Goal: Task Accomplishment & Management: Manage account settings

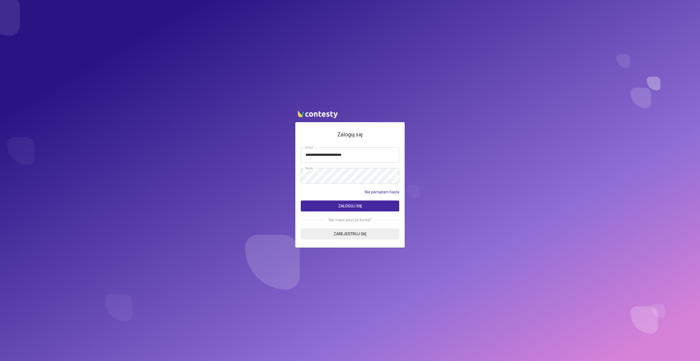
click at [342, 209] on button "Zaloguj się" at bounding box center [350, 205] width 98 height 11
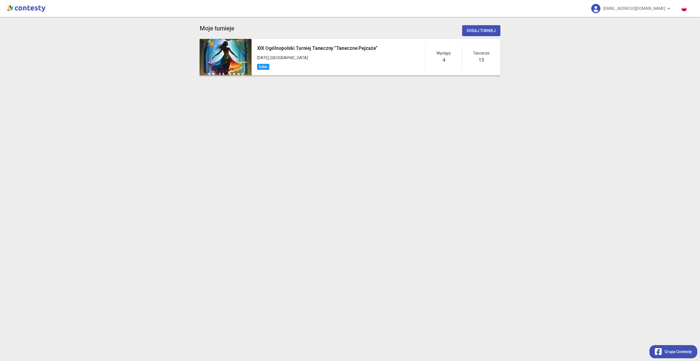
click at [355, 62] on div "XIX Ogólnopolski Turniej Taneczny "Taneczne Pejzaże" [DATE] , [GEOGRAPHIC_DATA]" at bounding box center [317, 56] width 120 height 25
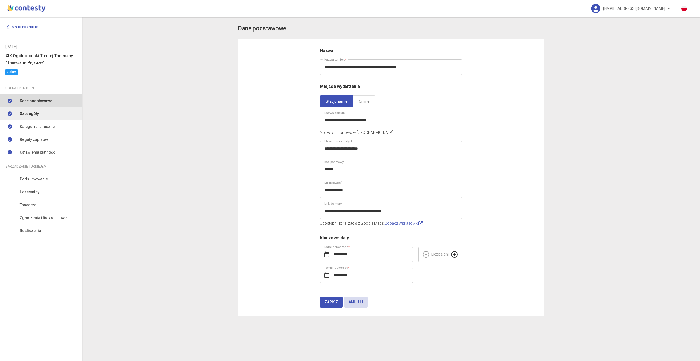
click at [45, 116] on link "Szczegóły" at bounding box center [41, 113] width 82 height 13
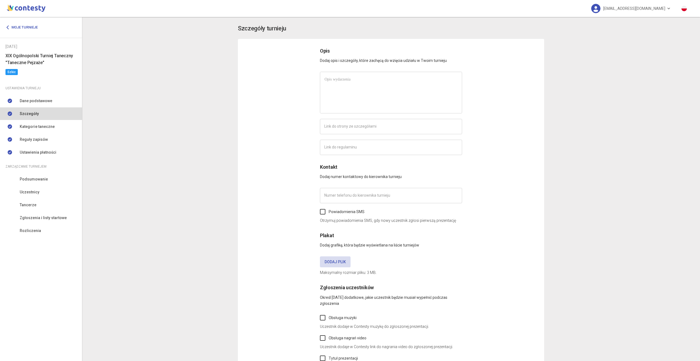
type input "**********"
type input "*********"
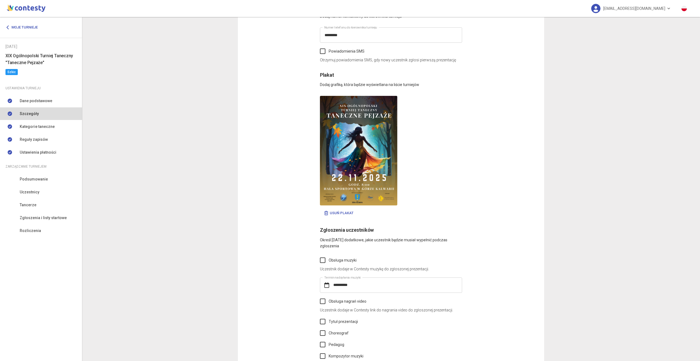
scroll to position [240, 0]
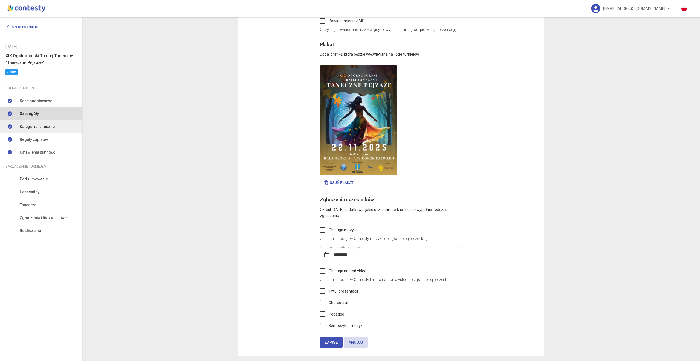
click at [67, 126] on link "Kategorie taneczne" at bounding box center [41, 126] width 82 height 13
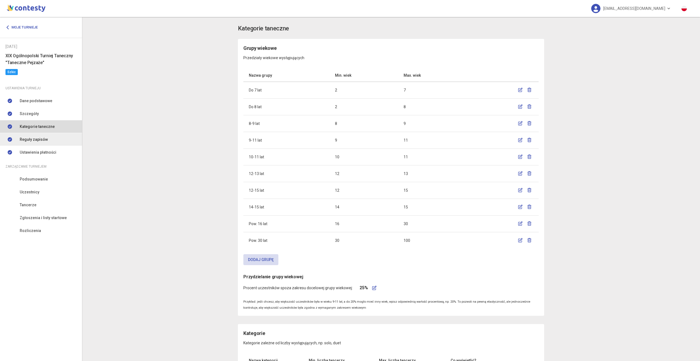
click at [31, 143] on link "Reguły zapisów" at bounding box center [41, 139] width 82 height 13
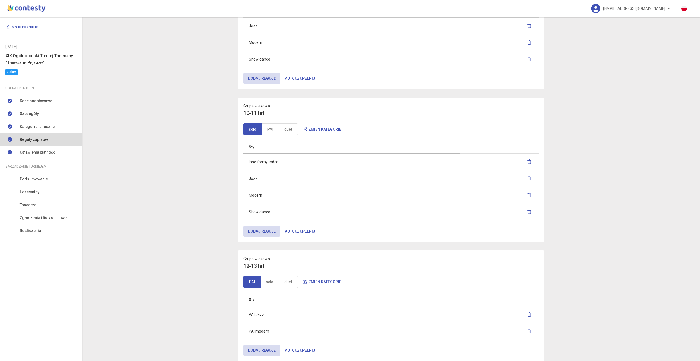
scroll to position [558, 0]
click at [268, 132] on link "PAI" at bounding box center [270, 129] width 17 height 12
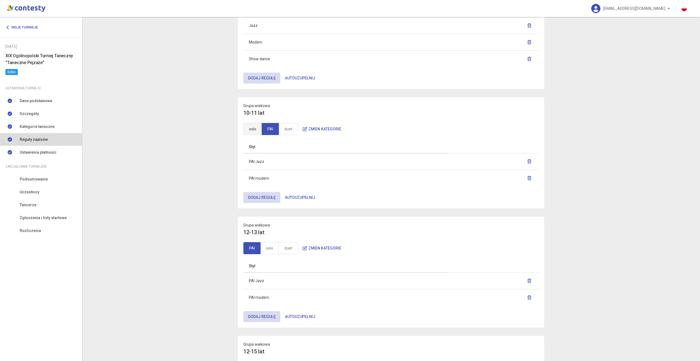
click at [254, 130] on link "solo" at bounding box center [252, 129] width 19 height 12
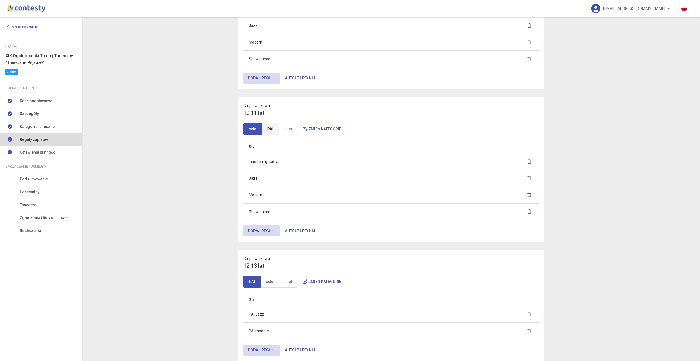
click at [271, 132] on link "PAI" at bounding box center [270, 129] width 17 height 12
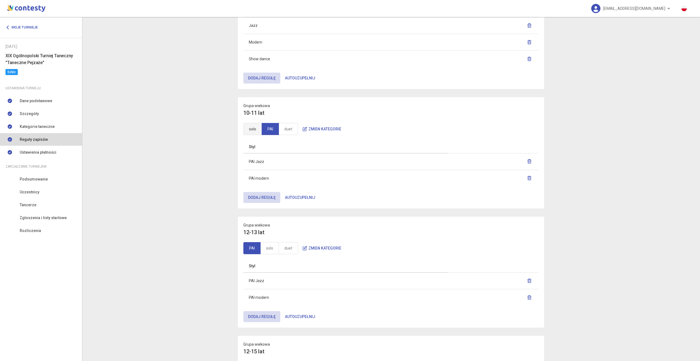
click at [256, 131] on link "solo" at bounding box center [252, 129] width 19 height 12
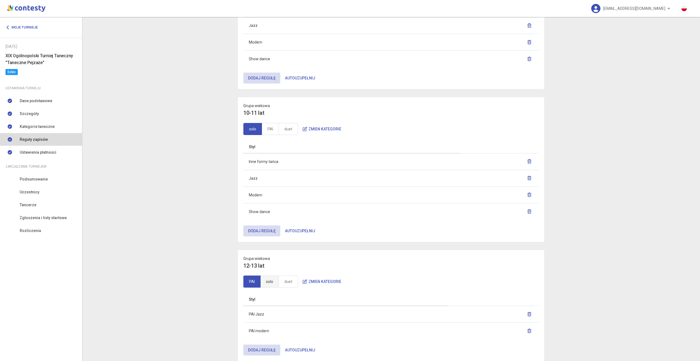
click at [273, 280] on link "solo" at bounding box center [269, 281] width 19 height 12
click at [253, 281] on link "PAI" at bounding box center [251, 281] width 17 height 12
